Goal: Entertainment & Leisure: Consume media (video, audio)

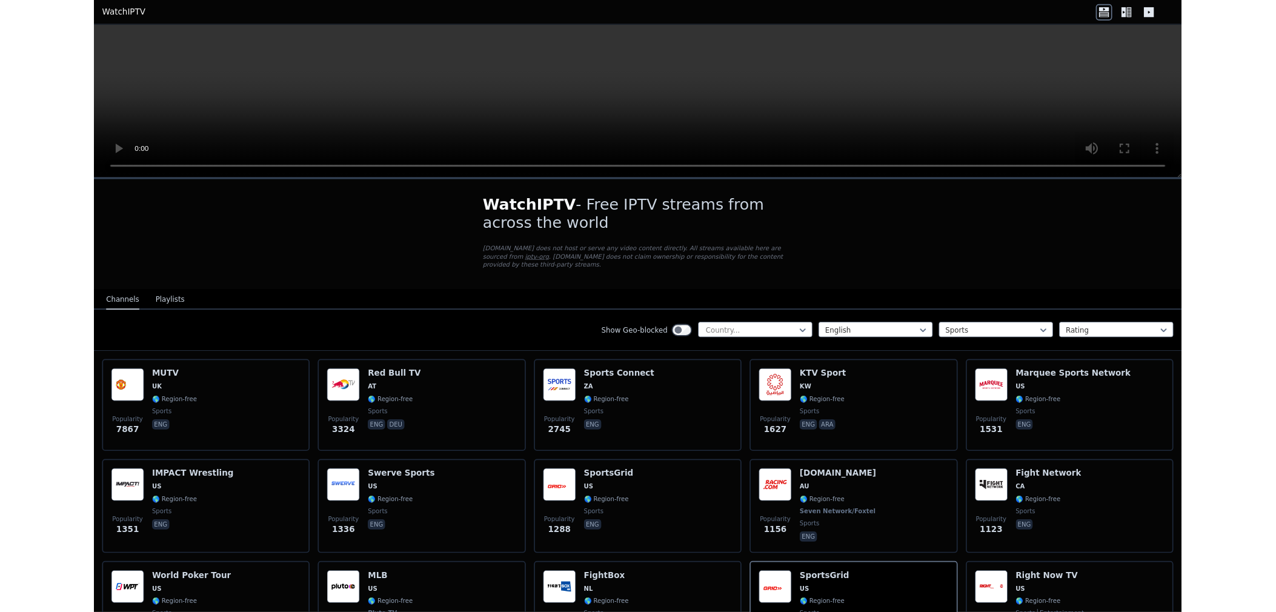
scroll to position [135, 0]
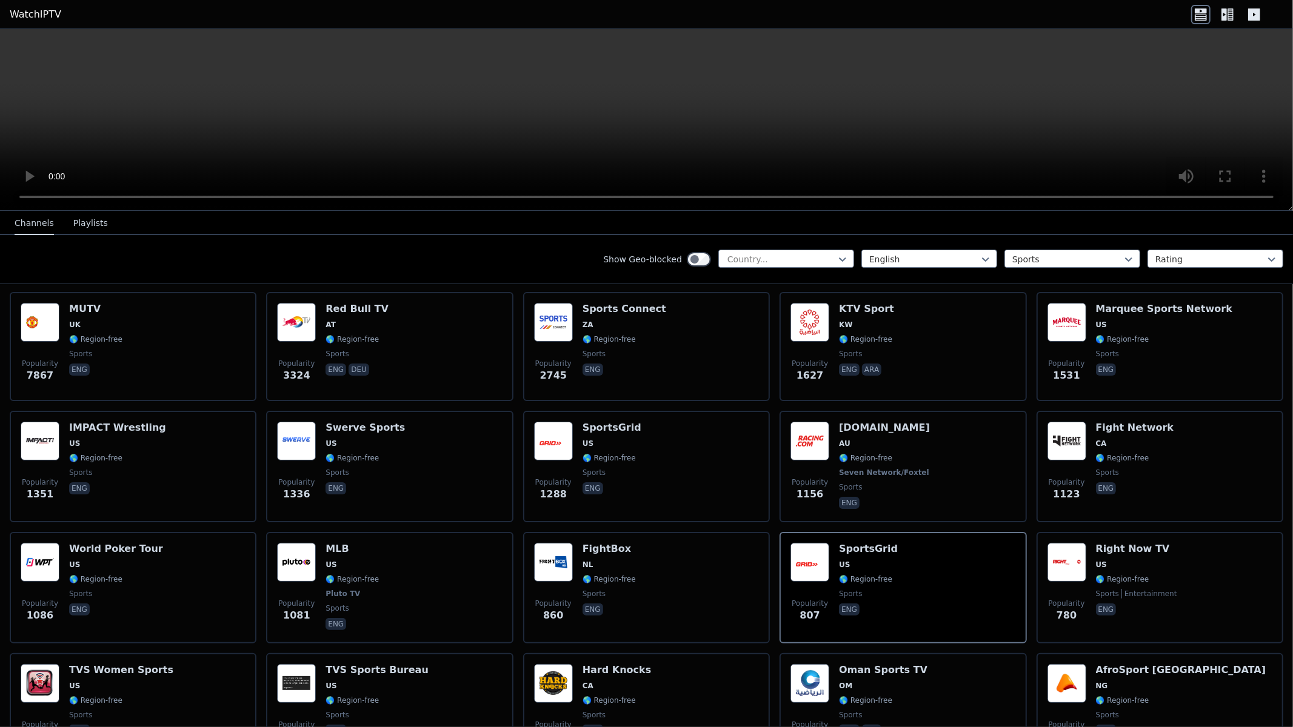
click at [960, 211] on video at bounding box center [646, 120] width 1293 height 182
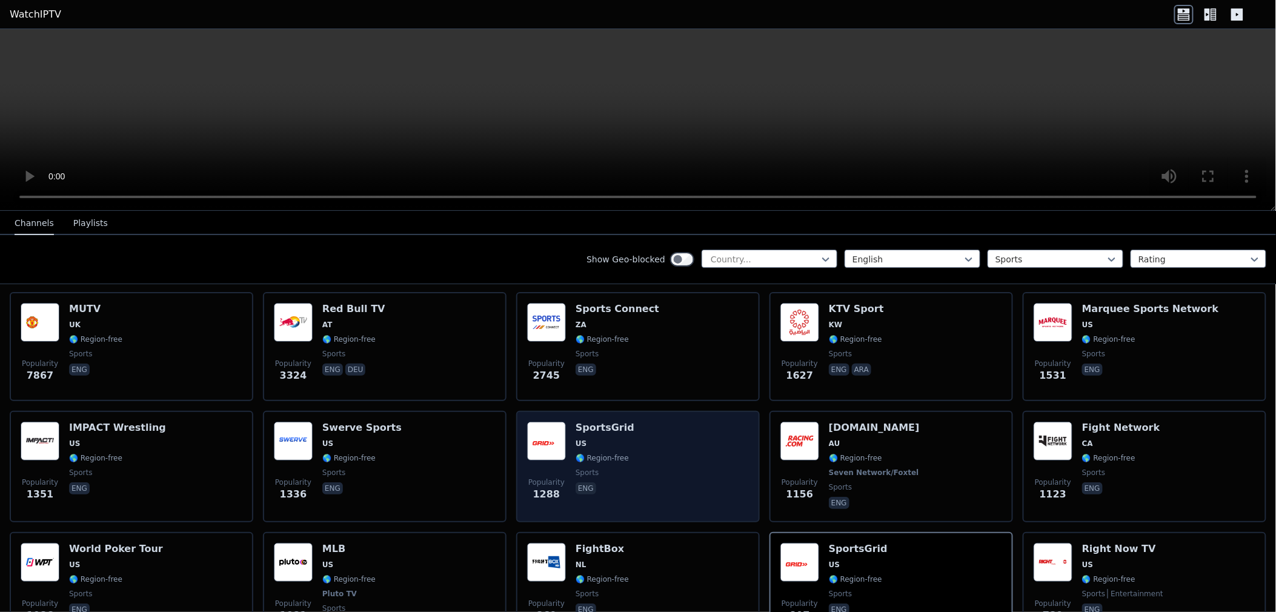
click at [628, 445] on div "Popularity 1288 SportsGrid US 🌎 Region-free sports eng" at bounding box center [638, 467] width 222 height 90
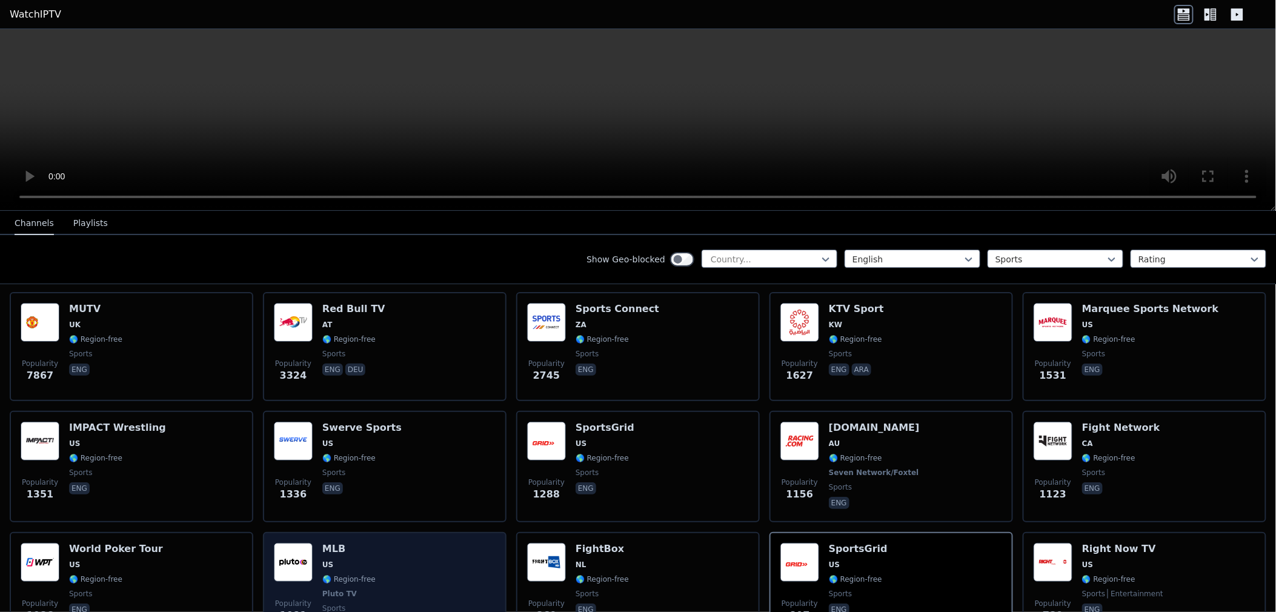
click at [453, 497] on div "Popularity 1336 Swerve Sports US 🌎 Region-free sports eng" at bounding box center [385, 467] width 222 height 90
click at [453, 495] on div "Popularity 1336 Swerve Sports US 🌎 Region-free sports eng" at bounding box center [385, 467] width 222 height 90
click at [516, 499] on div "Popularity 1288 SportsGrid US 🌎 Region-free sports eng" at bounding box center [638, 466] width 244 height 111
click at [518, 487] on div "Popularity 1288 SportsGrid US 🌎 Region-free sports eng" at bounding box center [638, 466] width 244 height 111
click at [520, 485] on div "Popularity 1288 SportsGrid US 🌎 Region-free sports eng" at bounding box center [638, 466] width 244 height 111
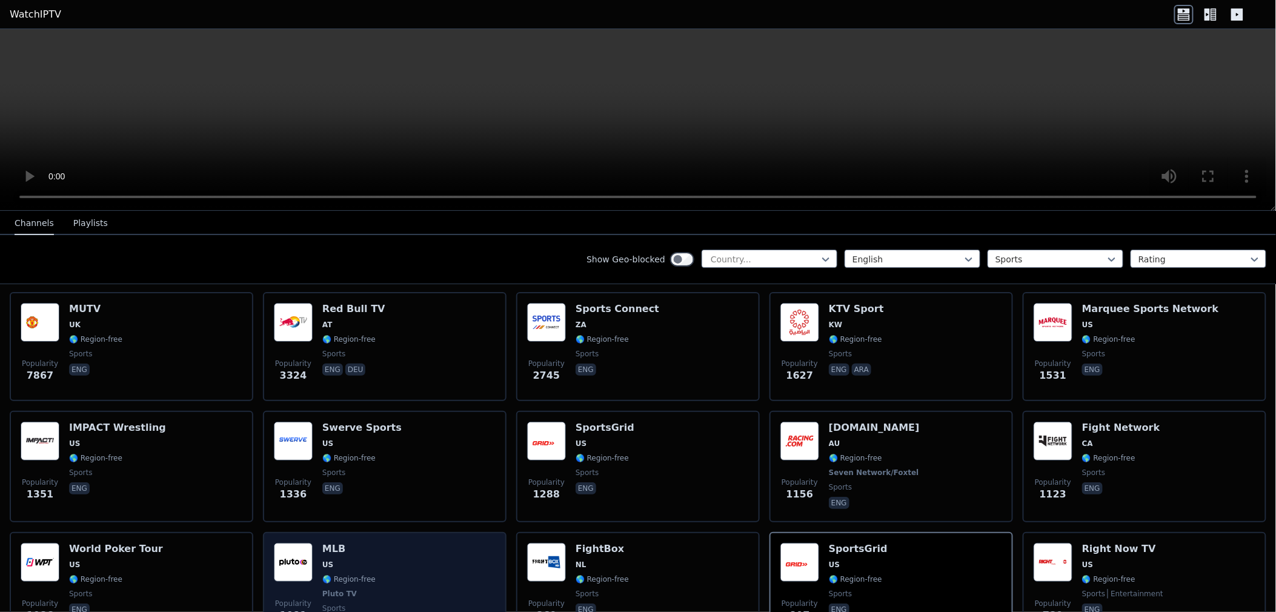
click at [520, 485] on div "Popularity 1288 SportsGrid US 🌎 Region-free sports eng" at bounding box center [638, 466] width 244 height 111
click at [520, 482] on div "Popularity 1288 SportsGrid US 🌎 Region-free sports eng" at bounding box center [638, 466] width 244 height 111
click at [527, 480] on span "Popularity 1288" at bounding box center [546, 489] width 39 height 39
click at [530, 476] on span "Popularity 1288" at bounding box center [546, 489] width 39 height 39
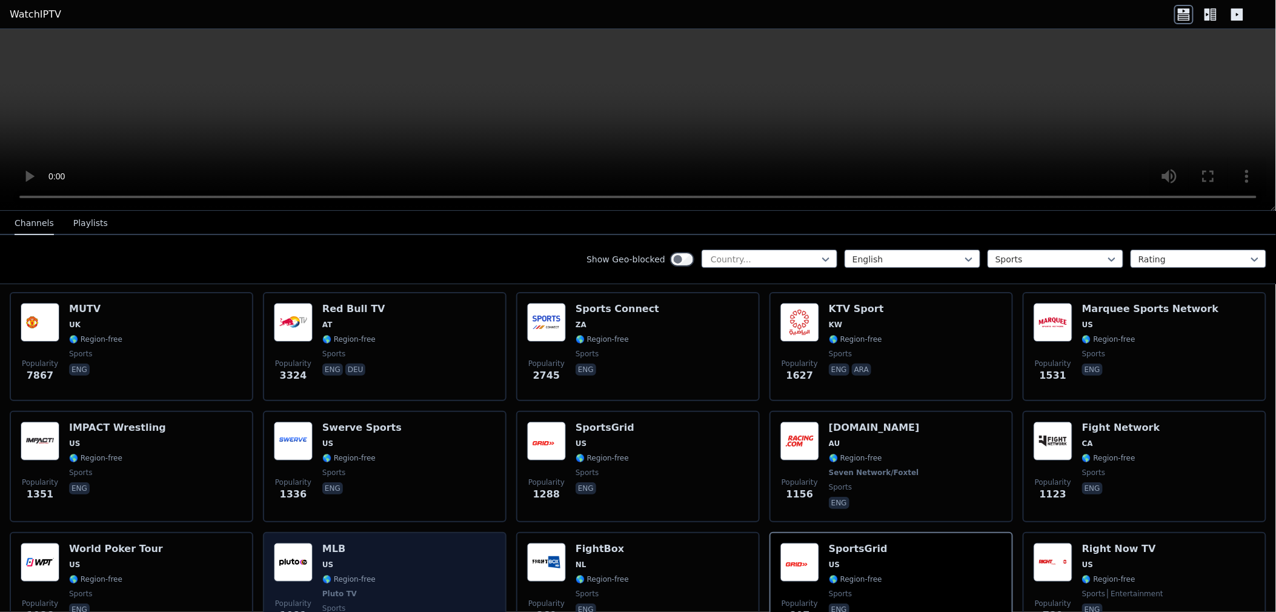
click at [530, 476] on span "Popularity 1288" at bounding box center [546, 489] width 39 height 39
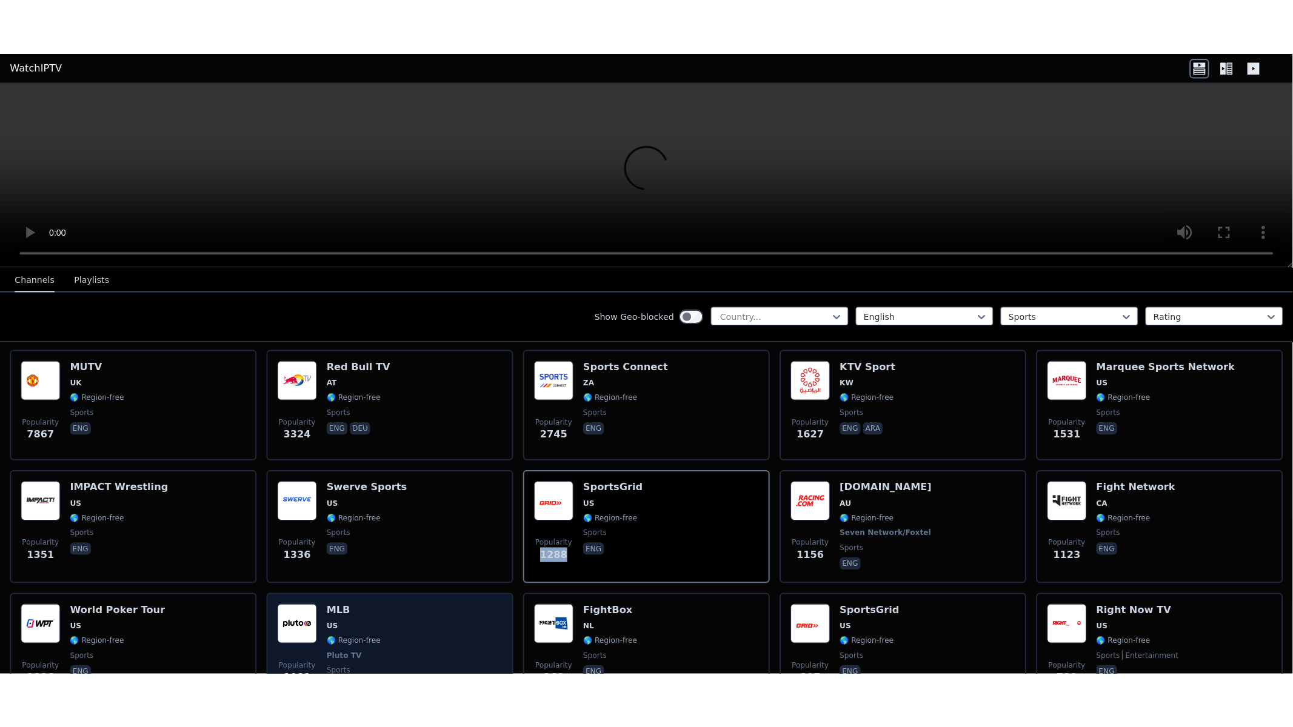
scroll to position [67, 0]
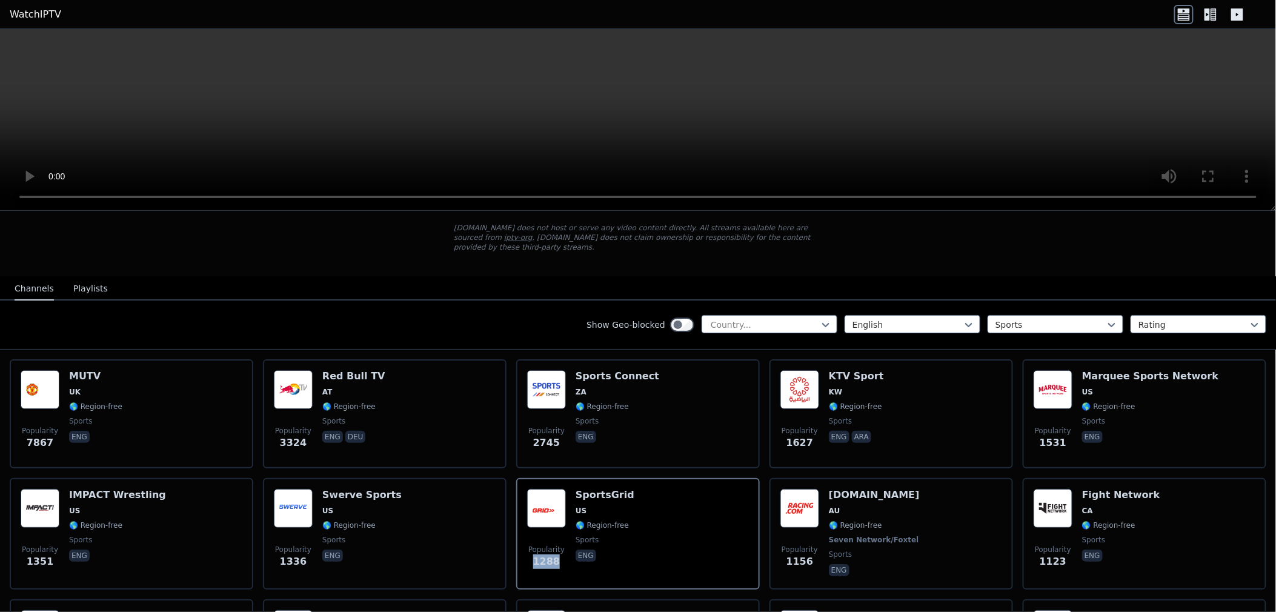
click at [617, 111] on video at bounding box center [638, 120] width 1276 height 182
drag, startPoint x: 617, startPoint y: 111, endPoint x: 631, endPoint y: 190, distance: 80.7
click at [618, 111] on video at bounding box center [638, 120] width 1276 height 182
